Goal: Task Accomplishment & Management: Manage account settings

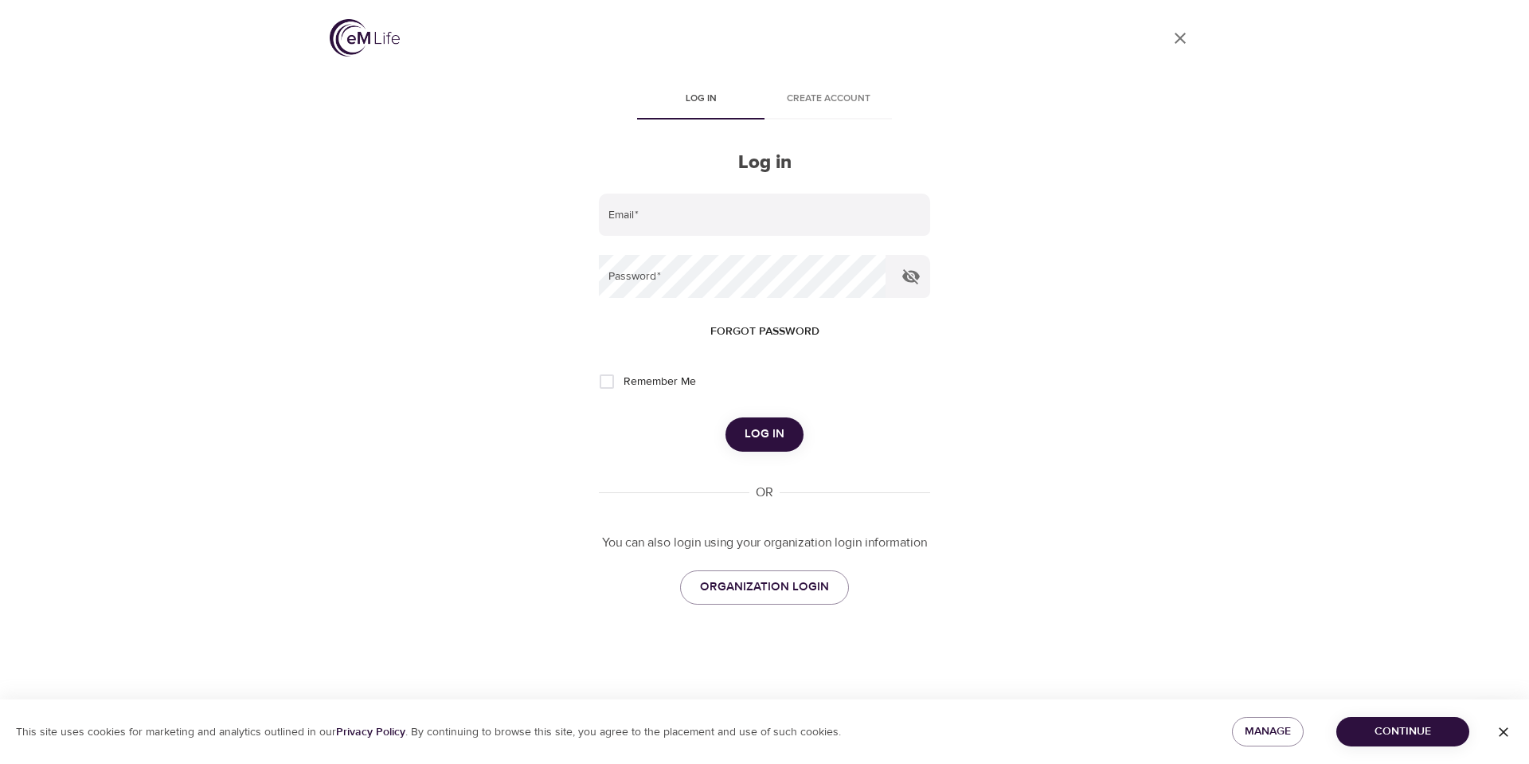
type input "[EMAIL_ADDRESS][DOMAIN_NAME]"
click at [780, 423] on button "Log in" at bounding box center [765, 433] width 78 height 33
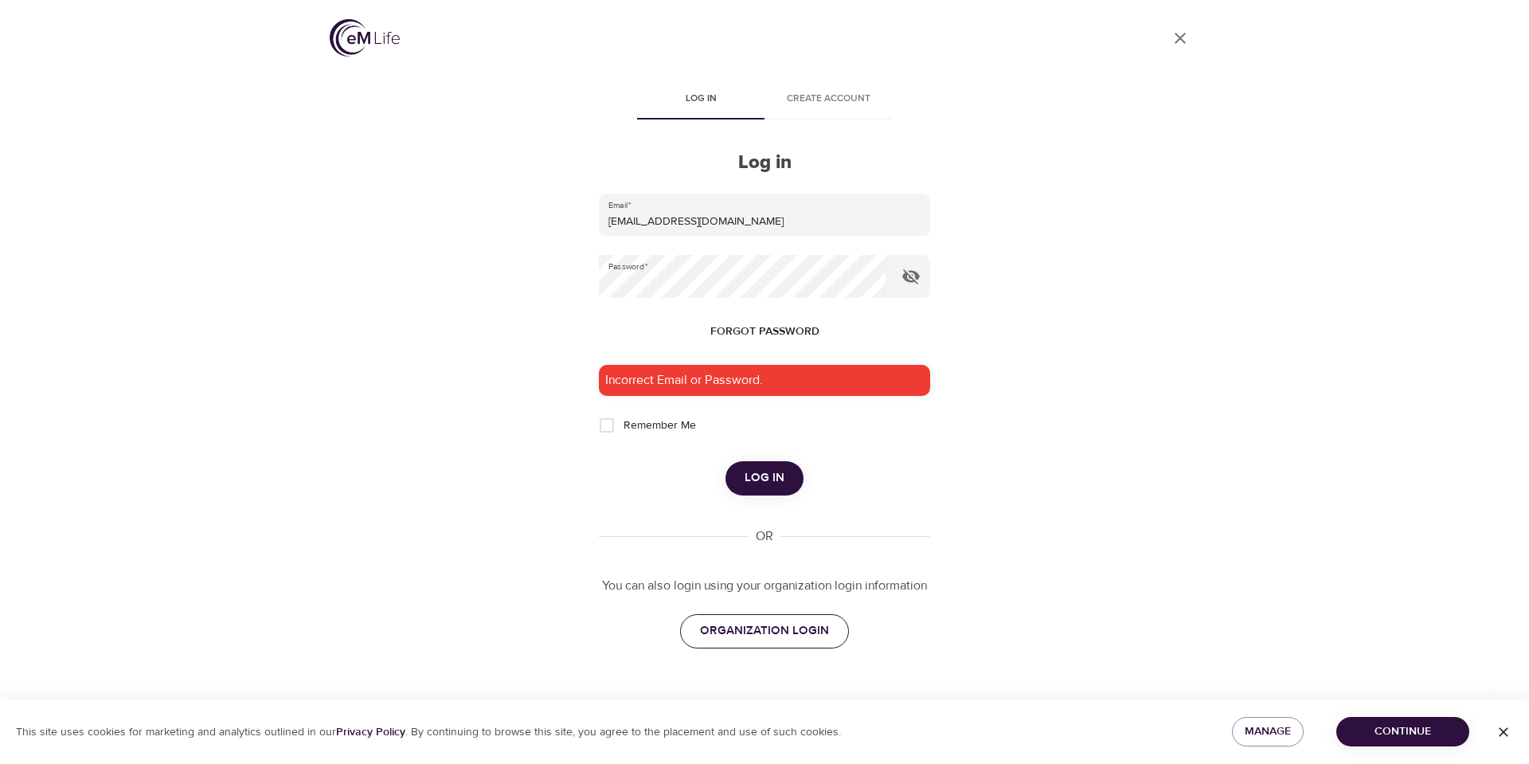
click at [765, 632] on span "ORGANIZATION LOGIN" at bounding box center [764, 631] width 129 height 21
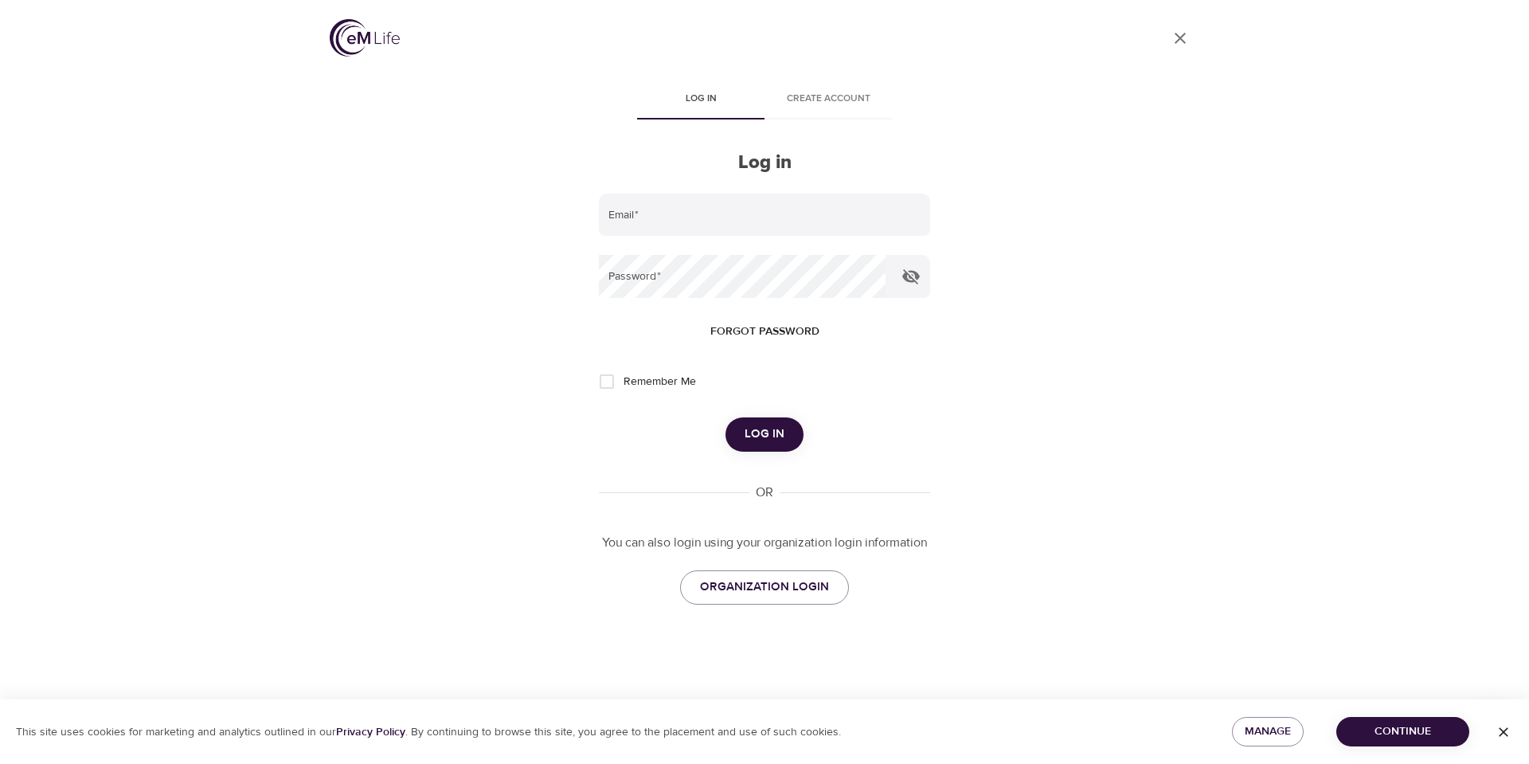
type input "it-ops@wondrhealth.com"
click at [769, 429] on span "Log in" at bounding box center [765, 434] width 40 height 21
